Goal: Transaction & Acquisition: Purchase product/service

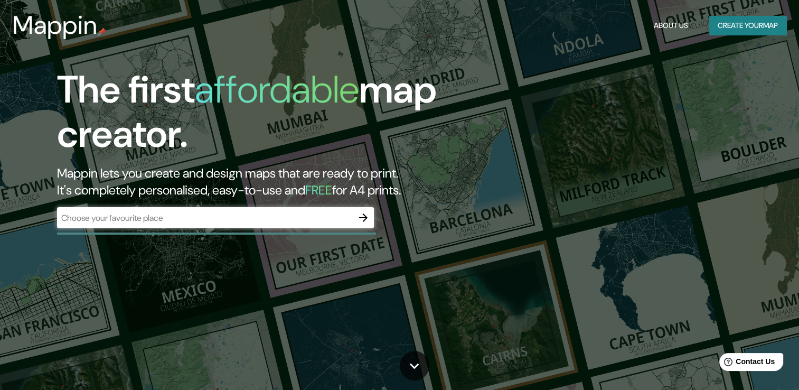
click at [337, 223] on div "​" at bounding box center [215, 217] width 317 height 21
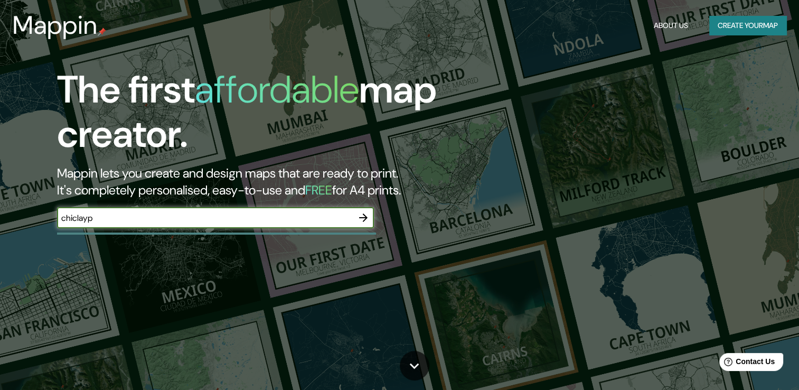
click at [336, 221] on input "chiclayp" at bounding box center [205, 218] width 296 height 12
type input "chiclayo"
click at [362, 218] on icon "button" at bounding box center [363, 217] width 13 height 13
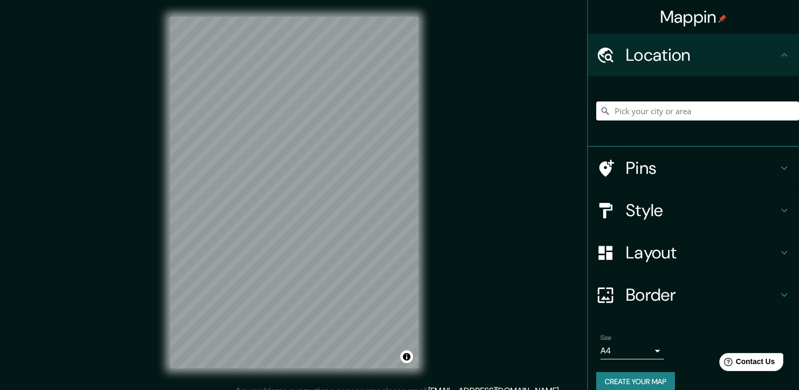
click at [666, 204] on h4 "Style" at bounding box center [702, 210] width 152 height 21
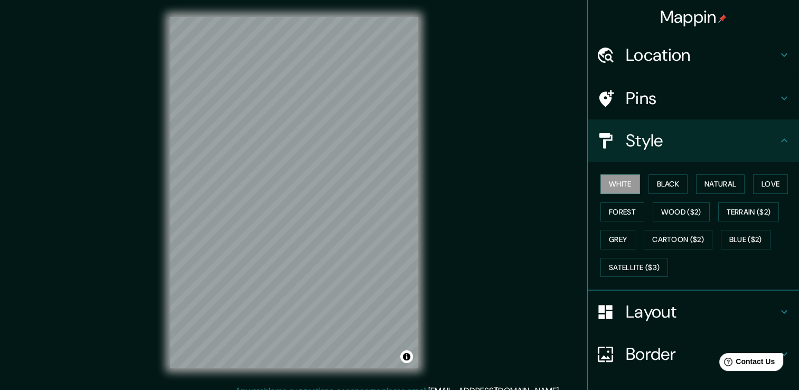
click at [541, 214] on div "Mappin Location Pins Style White Black Natural Love Forest Wood ($2) Terrain ($…" at bounding box center [399, 200] width 799 height 401
click at [657, 191] on button "Black" at bounding box center [669, 184] width 40 height 20
click at [716, 181] on button "Natural" at bounding box center [720, 184] width 49 height 20
click at [744, 178] on div "White Black Natural Love Forest Wood ($2) Terrain ($2) Grey Cartoon ($2) Blue (…" at bounding box center [697, 225] width 203 height 111
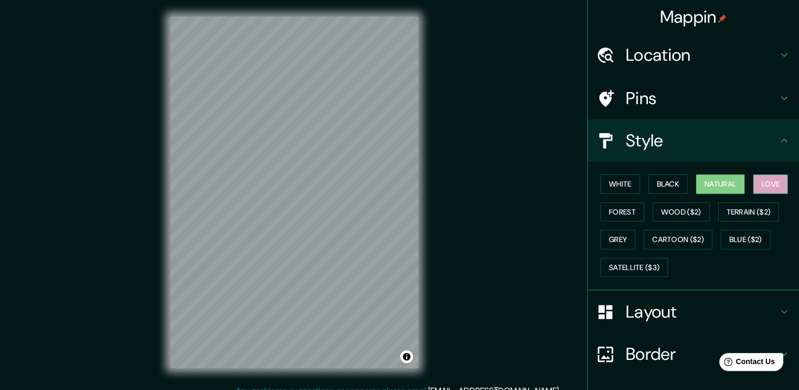
click at [754, 178] on button "Love" at bounding box center [770, 184] width 35 height 20
click at [627, 203] on button "Forest" at bounding box center [622, 212] width 44 height 20
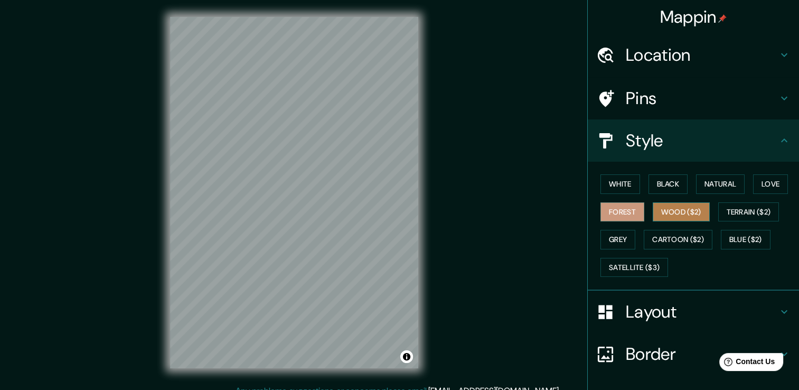
click at [673, 205] on button "Wood ($2)" at bounding box center [681, 212] width 57 height 20
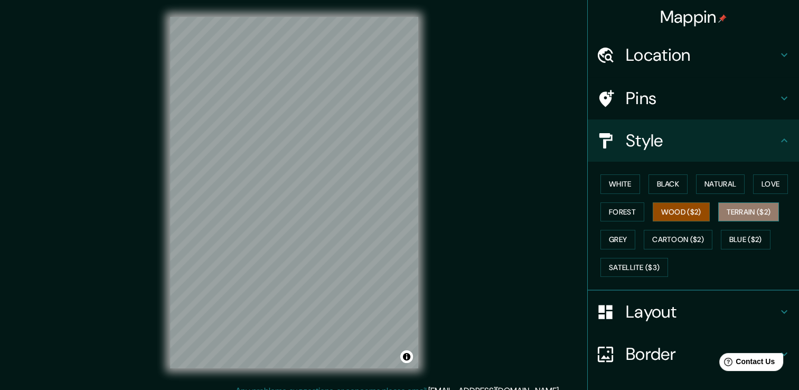
click at [748, 206] on button "Terrain ($2)" at bounding box center [748, 212] width 61 height 20
click at [657, 216] on button "Wood ($2)" at bounding box center [681, 212] width 57 height 20
click at [644, 237] on button "Cartoon ($2)" at bounding box center [678, 240] width 69 height 20
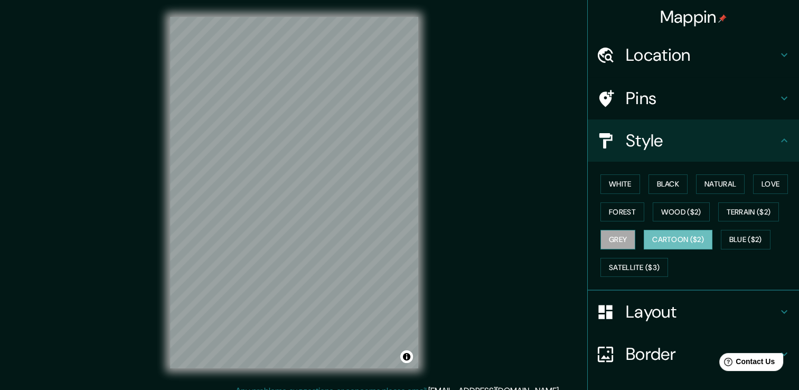
click at [619, 238] on button "Grey" at bounding box center [617, 240] width 35 height 20
click at [750, 245] on button "Blue ($2)" at bounding box center [746, 240] width 50 height 20
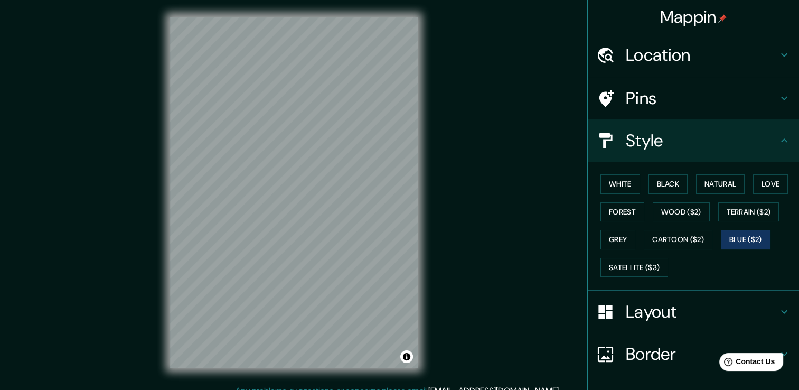
click at [712, 261] on div "White Black Natural Love Forest Wood ($2) Terrain ($2) Grey Cartoon ($2) Blue (…" at bounding box center [697, 225] width 203 height 111
click at [659, 233] on button "Cartoon ($2)" at bounding box center [678, 240] width 69 height 20
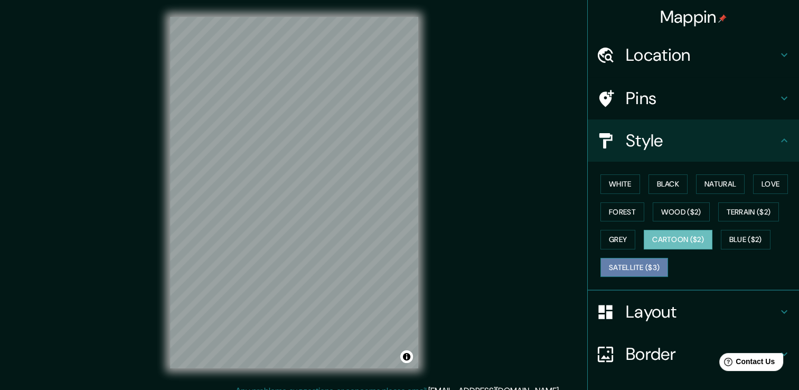
click at [642, 261] on button "Satellite ($3)" at bounding box center [634, 268] width 68 height 20
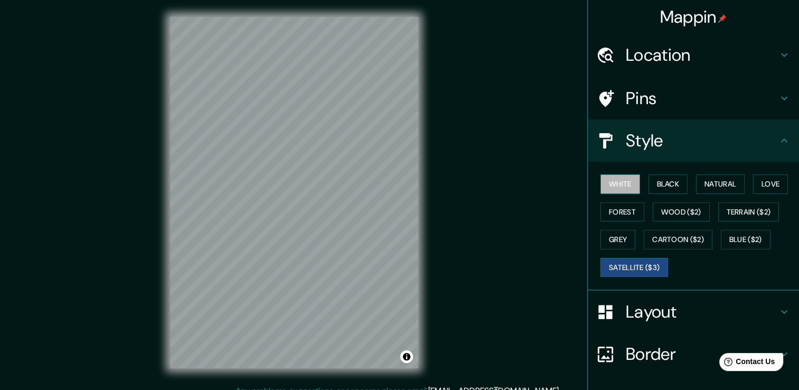
click at [624, 186] on button "White" at bounding box center [620, 184] width 40 height 20
click at [665, 184] on button "Black" at bounding box center [669, 184] width 40 height 20
click at [624, 182] on button "White" at bounding box center [620, 184] width 40 height 20
click at [422, 221] on div "© Mapbox © OpenStreetMap Improve this map" at bounding box center [294, 192] width 282 height 384
click at [659, 186] on button "Black" at bounding box center [669, 184] width 40 height 20
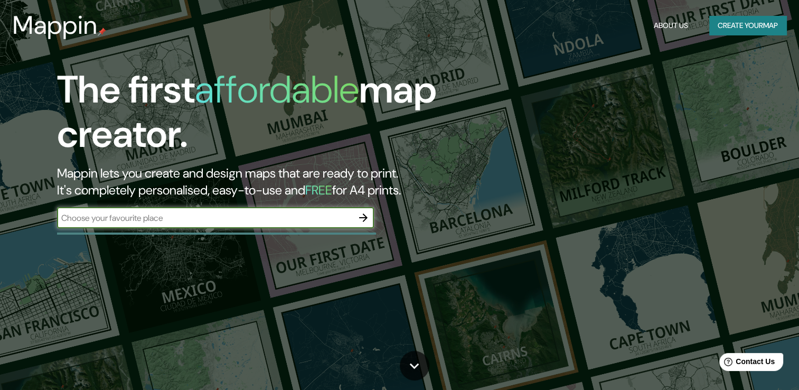
click at [311, 223] on input "text" at bounding box center [205, 218] width 296 height 12
type input "[GEOGRAPHIC_DATA]"
click at [362, 219] on icon "button" at bounding box center [363, 217] width 13 height 13
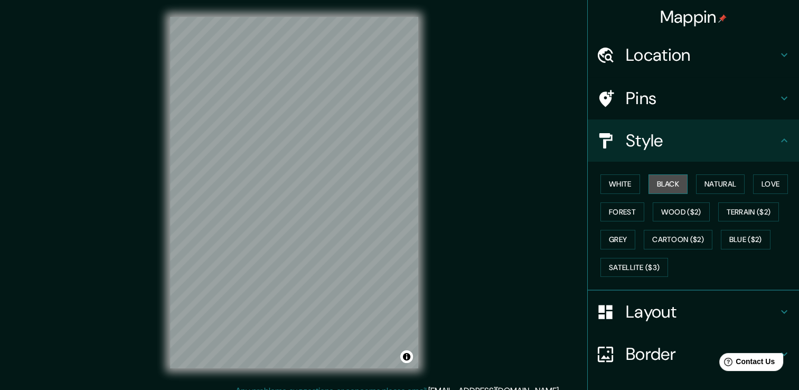
click at [674, 185] on button "Black" at bounding box center [669, 184] width 40 height 20
click at [708, 178] on button "Natural" at bounding box center [720, 184] width 49 height 20
click at [654, 185] on button "Black" at bounding box center [669, 184] width 40 height 20
click at [603, 185] on button "White" at bounding box center [620, 184] width 40 height 20
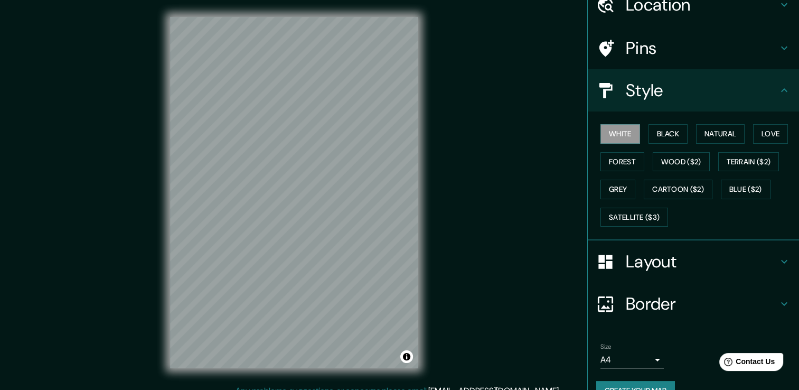
scroll to position [53, 0]
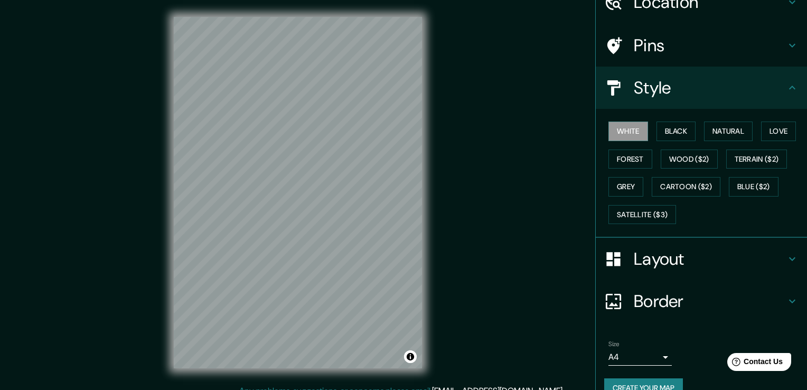
click at [640, 353] on body "Mappin Location Pins Style White Black Natural Love Forest Wood ($2) Terrain ($…" at bounding box center [403, 195] width 807 height 390
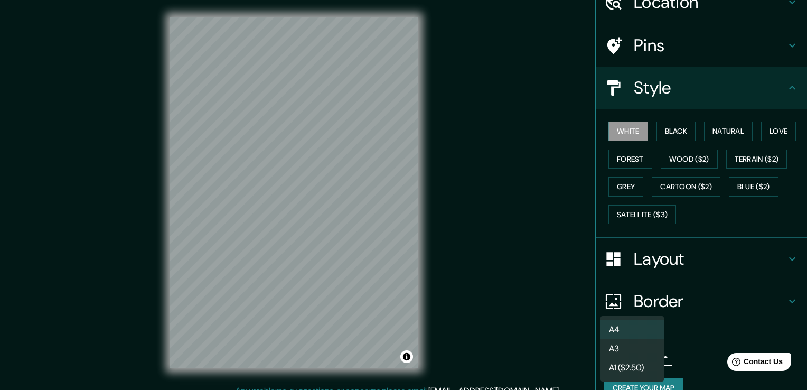
click at [650, 261] on div at bounding box center [403, 195] width 807 height 390
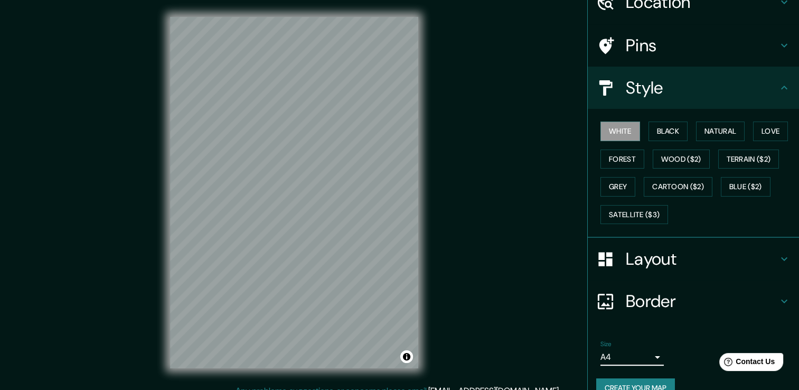
click at [650, 261] on h4 "Layout" at bounding box center [702, 258] width 152 height 21
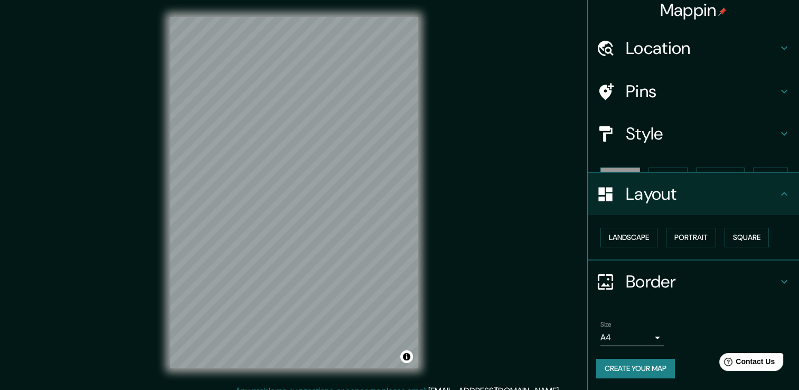
scroll to position [0, 0]
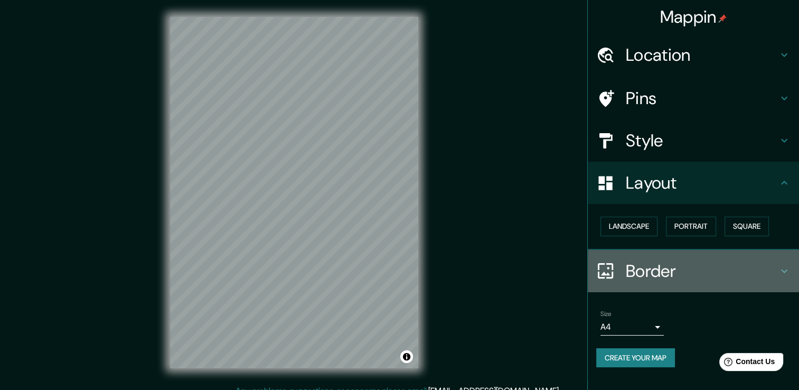
click at [649, 263] on h4 "Border" at bounding box center [702, 270] width 152 height 21
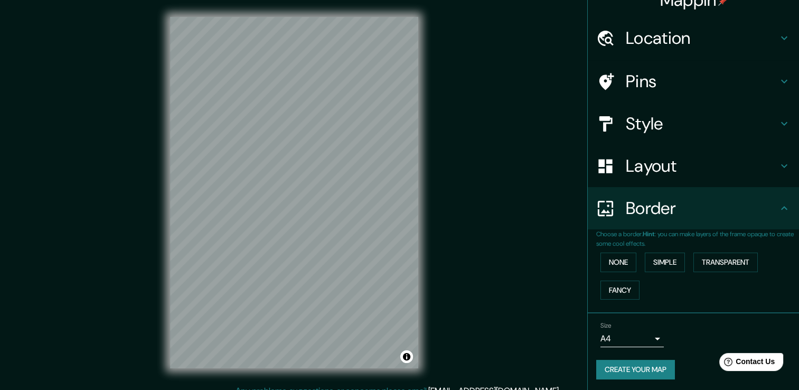
scroll to position [17, 0]
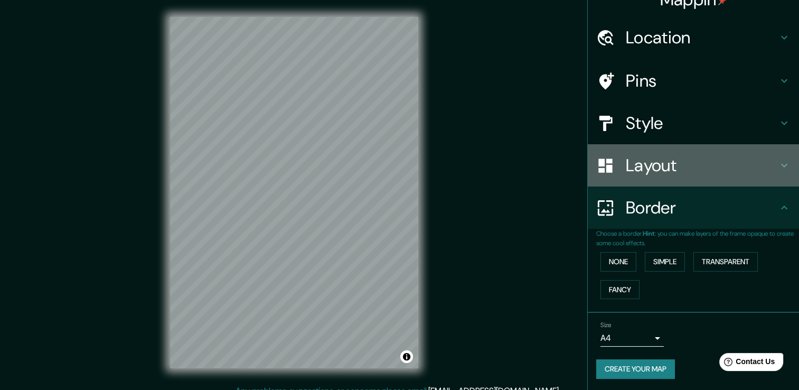
click at [657, 153] on div "Layout" at bounding box center [693, 165] width 211 height 42
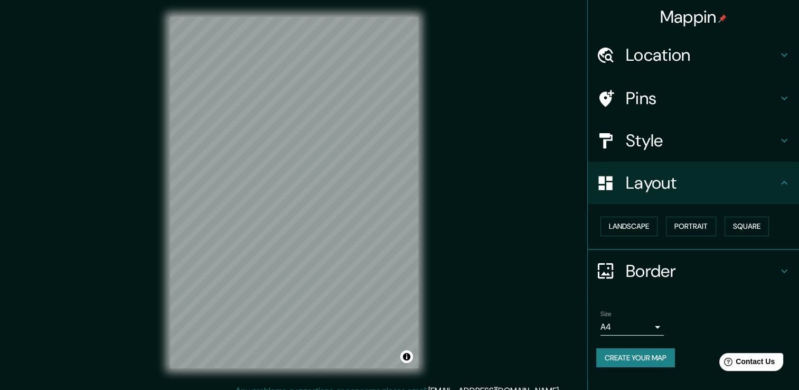
click at [655, 48] on h4 "Location" at bounding box center [702, 54] width 152 height 21
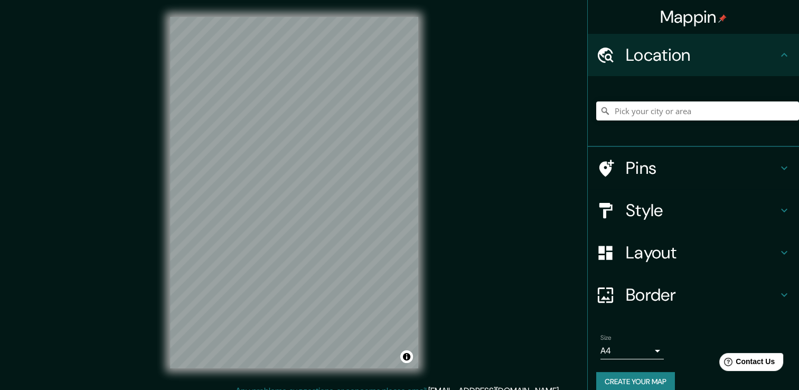
click at [655, 48] on h4 "Location" at bounding box center [702, 54] width 152 height 21
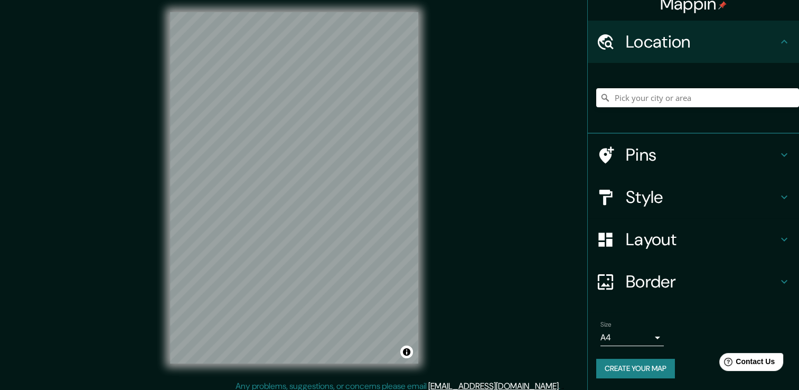
scroll to position [12, 0]
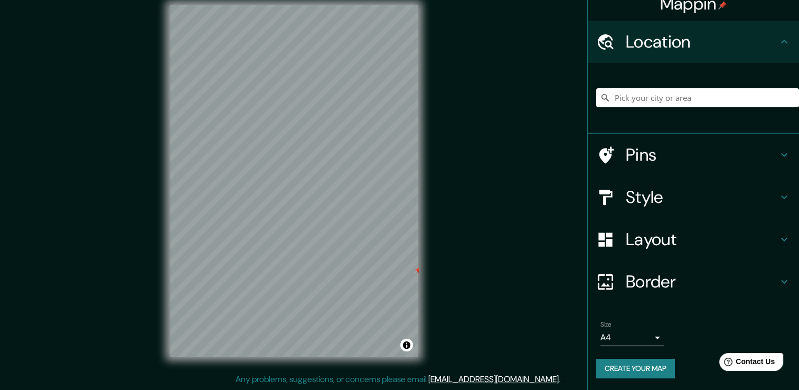
click at [450, 270] on div "Mappin Location Pins Style Layout Border Choose a border. Hint : you can make l…" at bounding box center [399, 188] width 799 height 401
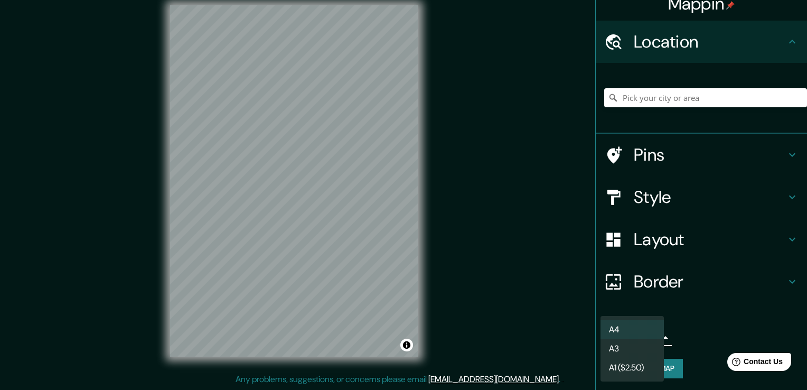
click at [644, 332] on body "Mappin Location Pins Style Layout Border Choose a border. Hint : you can make l…" at bounding box center [403, 183] width 807 height 390
click at [688, 309] on div at bounding box center [403, 195] width 807 height 390
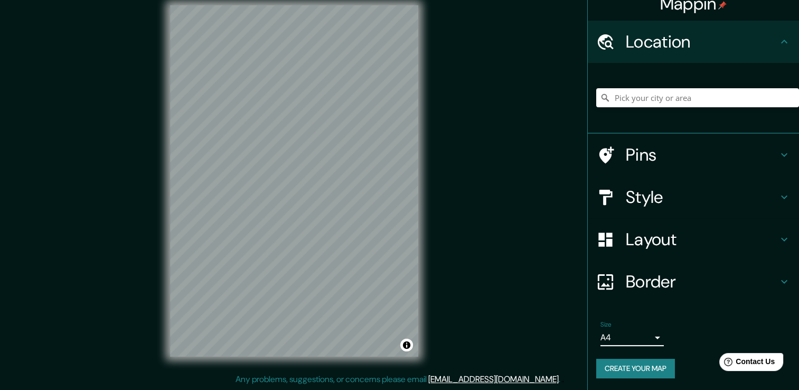
click at [663, 363] on button "Create your map" at bounding box center [635, 369] width 79 height 20
